Goal: Download file/media

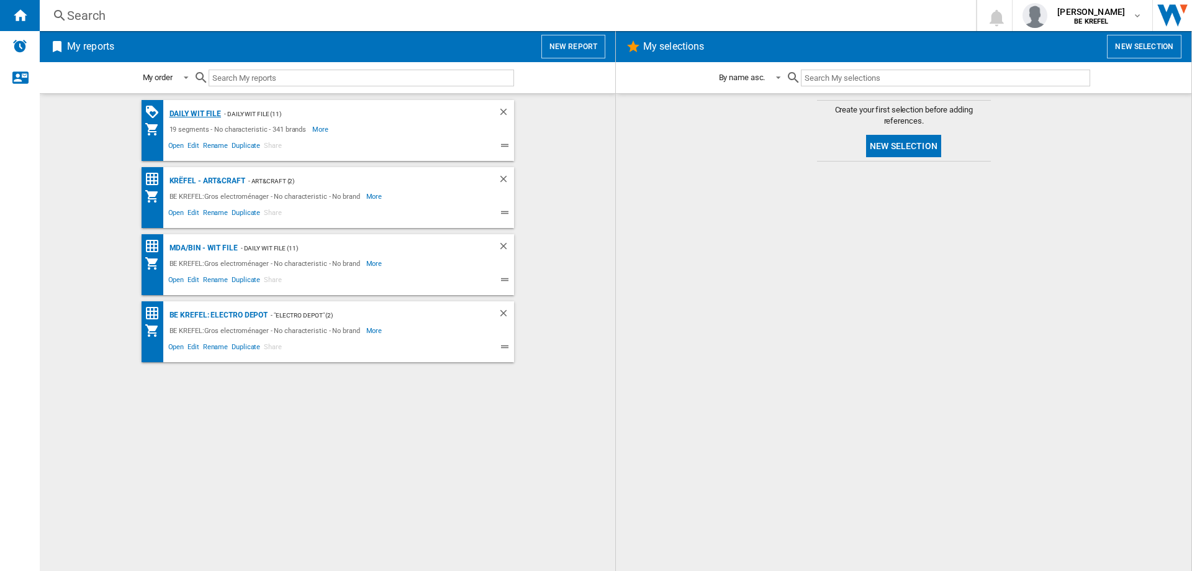
click at [181, 112] on div "Daily WIT file" at bounding box center [193, 114] width 55 height 16
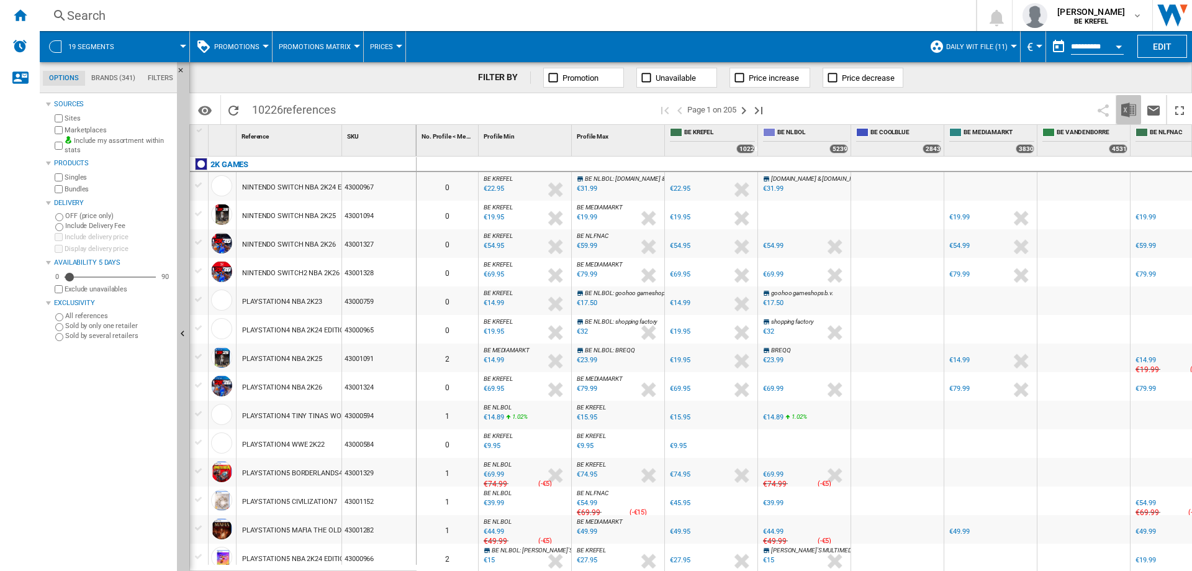
click at [1133, 109] on img "Download in Excel" at bounding box center [1129, 109] width 15 height 15
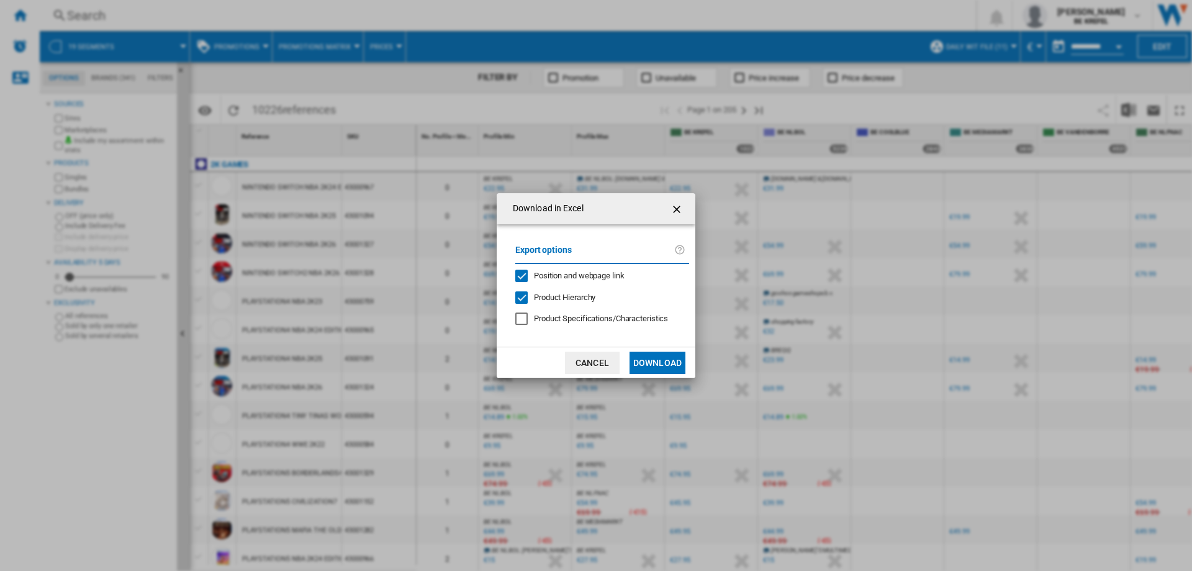
click at [653, 361] on button "Download" at bounding box center [658, 363] width 56 height 22
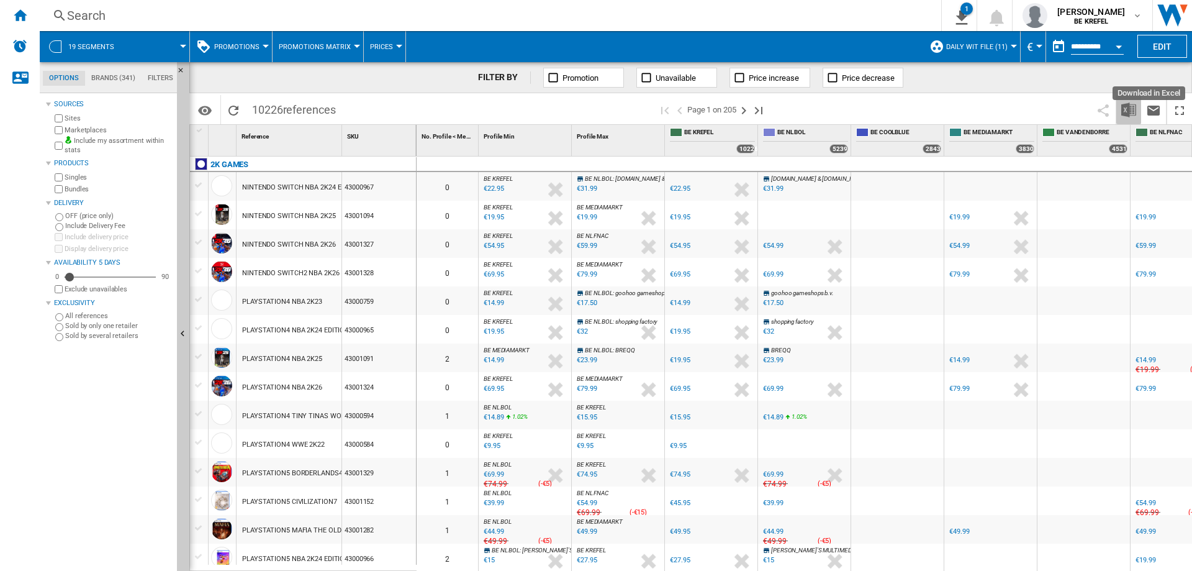
click at [1130, 106] on img "Download in Excel" at bounding box center [1129, 109] width 15 height 15
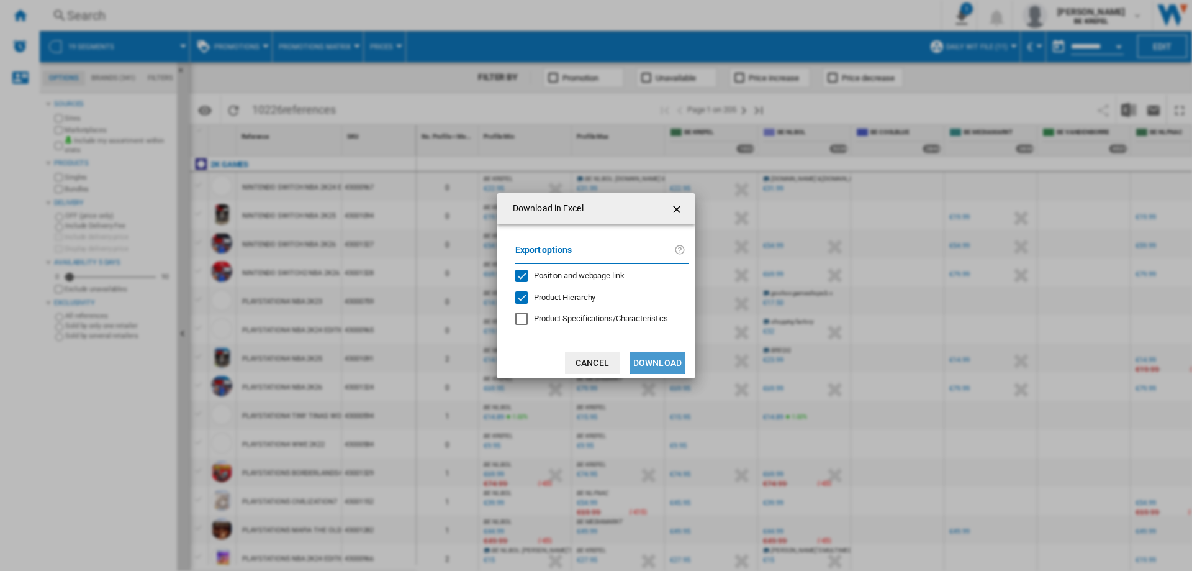
click at [647, 367] on button "Download" at bounding box center [658, 363] width 56 height 22
